Goal: Task Accomplishment & Management: Complete application form

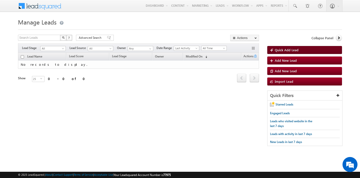
click at [290, 50] on span "Quick Add Lead" at bounding box center [287, 50] width 24 height 4
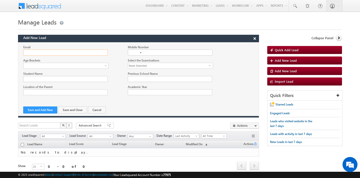
click at [68, 53] on input "Email" at bounding box center [65, 53] width 85 height 6
type input "[EMAIL_ADDRESS][DOMAIN_NAME]"
click at [60, 68] on div at bounding box center [138, 64] width 241 height 13
click at [59, 66] on span at bounding box center [65, 66] width 82 height 5
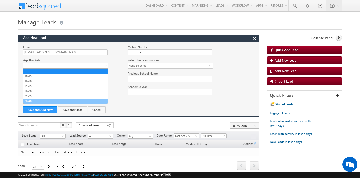
click at [43, 100] on link "36-40" at bounding box center [66, 101] width 85 height 5
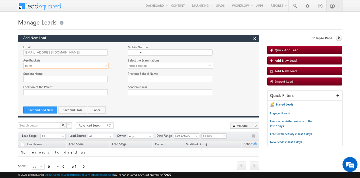
click at [50, 81] on input "Student Name" at bounding box center [65, 79] width 85 height 6
click at [140, 53] on div at bounding box center [141, 52] width 2 height 1
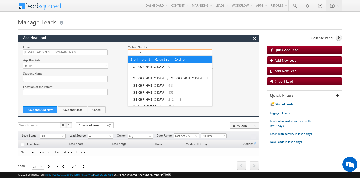
click at [115, 56] on div at bounding box center [138, 51] width 241 height 13
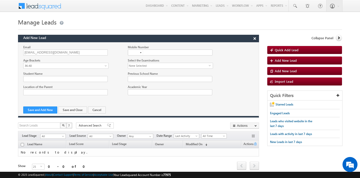
click at [146, 66] on span "None Selected" at bounding box center [168, 66] width 81 height 6
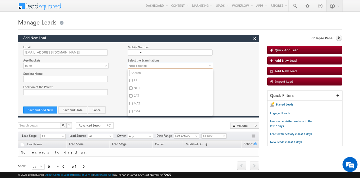
scroll to position [18, 0]
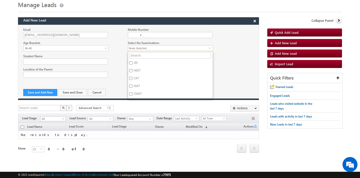
click at [210, 70] on li "CAT" at bounding box center [170, 72] width 85 height 8
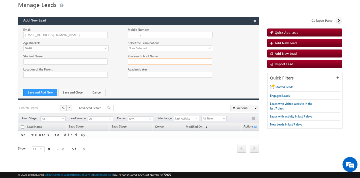
click at [185, 63] on input "Previous School Name" at bounding box center [170, 62] width 85 height 6
click at [178, 73] on input "Academic Year" at bounding box center [170, 75] width 85 height 6
